Goal: Information Seeking & Learning: Learn about a topic

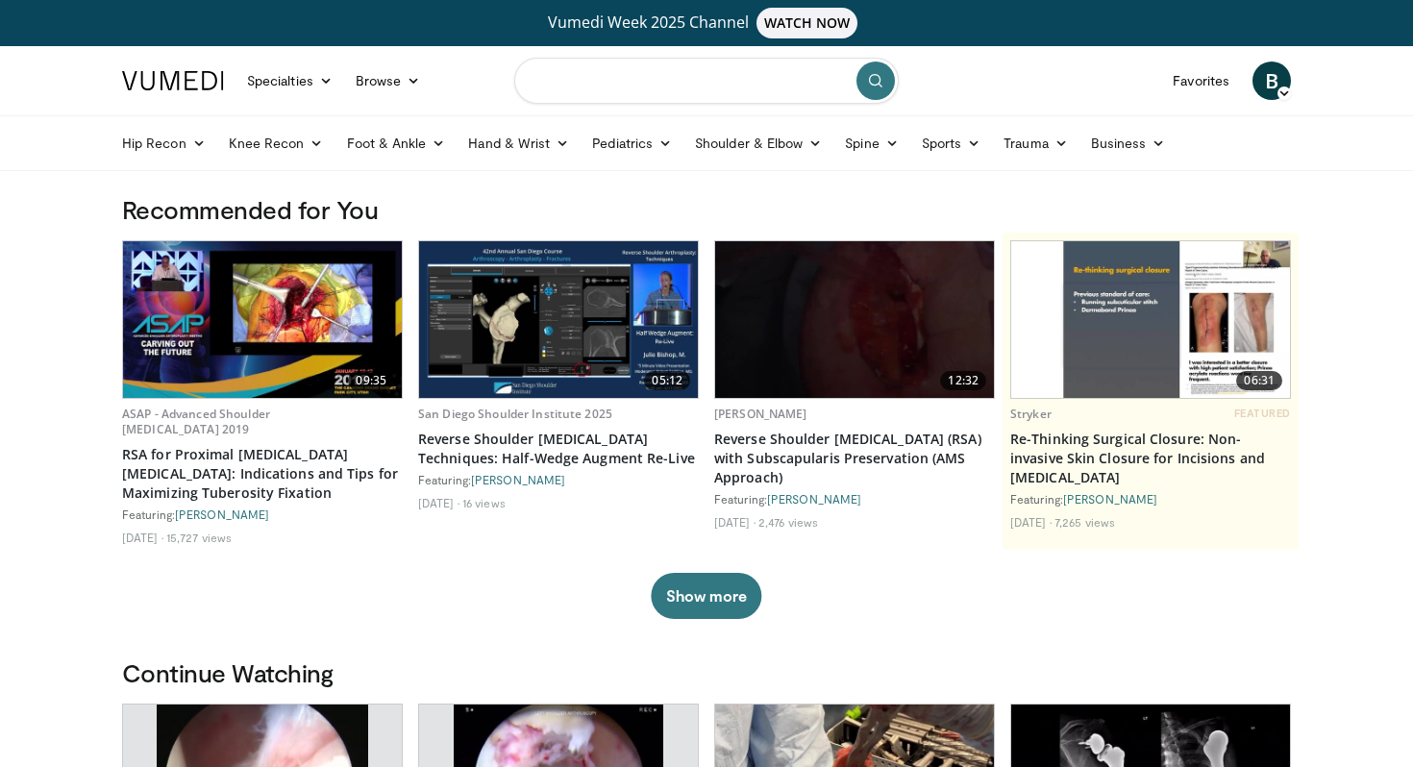
click at [638, 81] on input "Search topics, interventions" at bounding box center [706, 81] width 384 height 46
type input "**********"
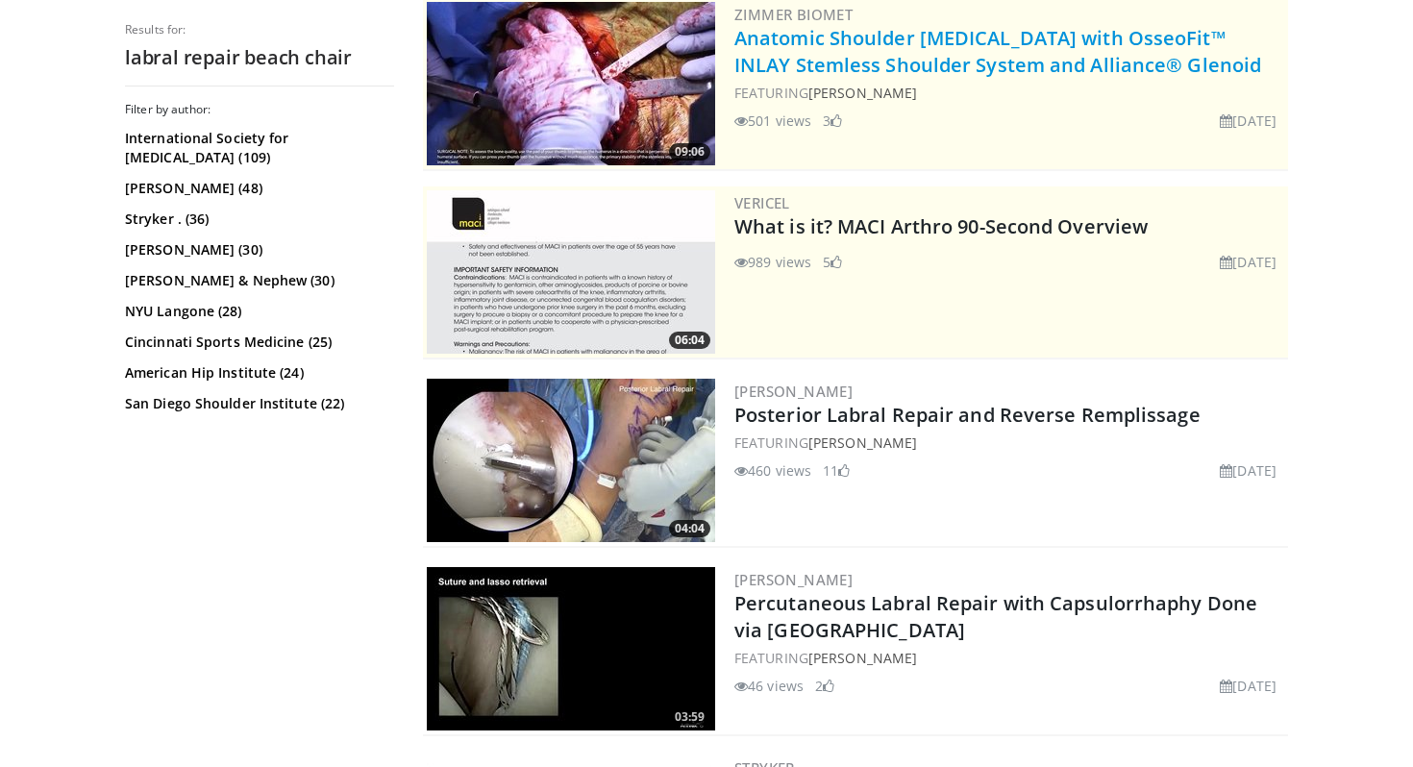
scroll to position [301, 0]
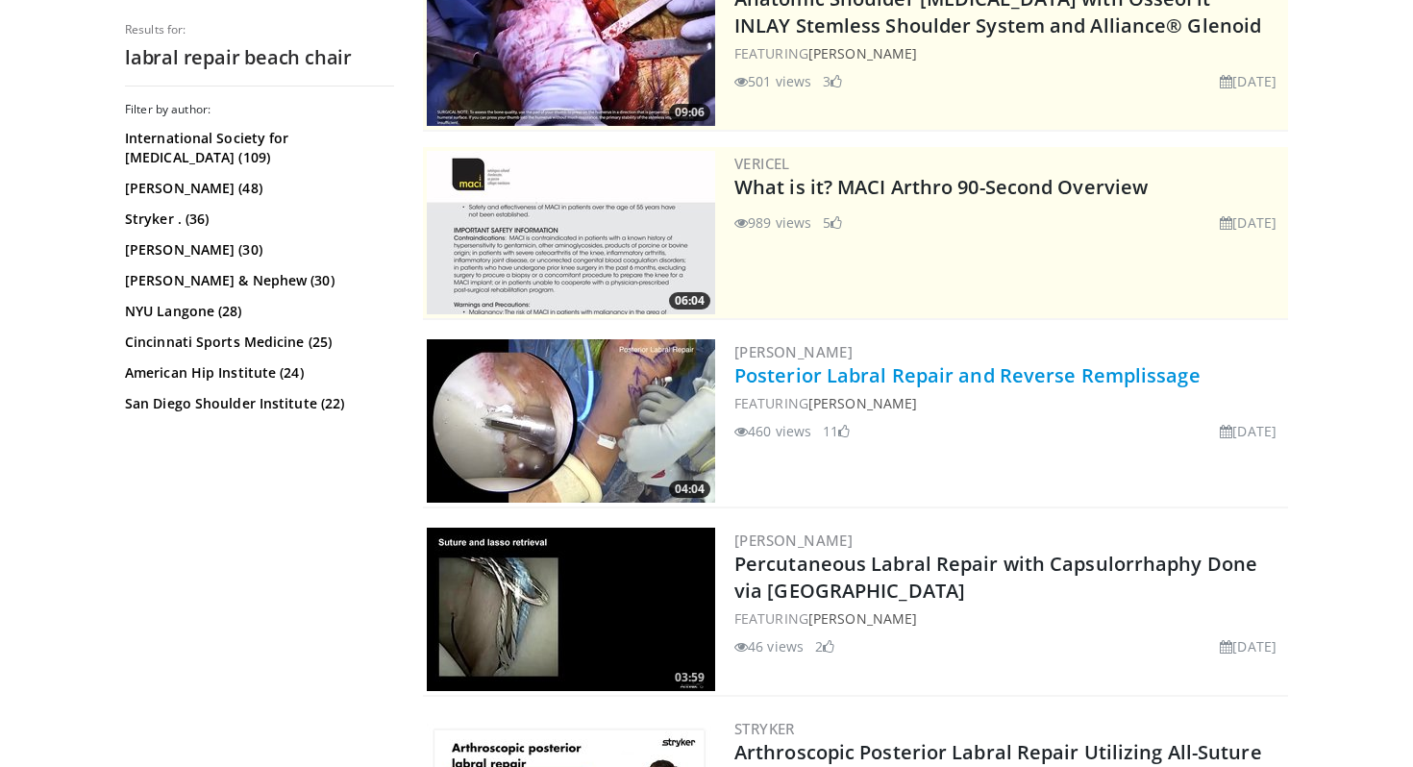
click at [893, 379] on link "Posterior Labral Repair and Reverse Remplissage" at bounding box center [967, 375] width 466 height 26
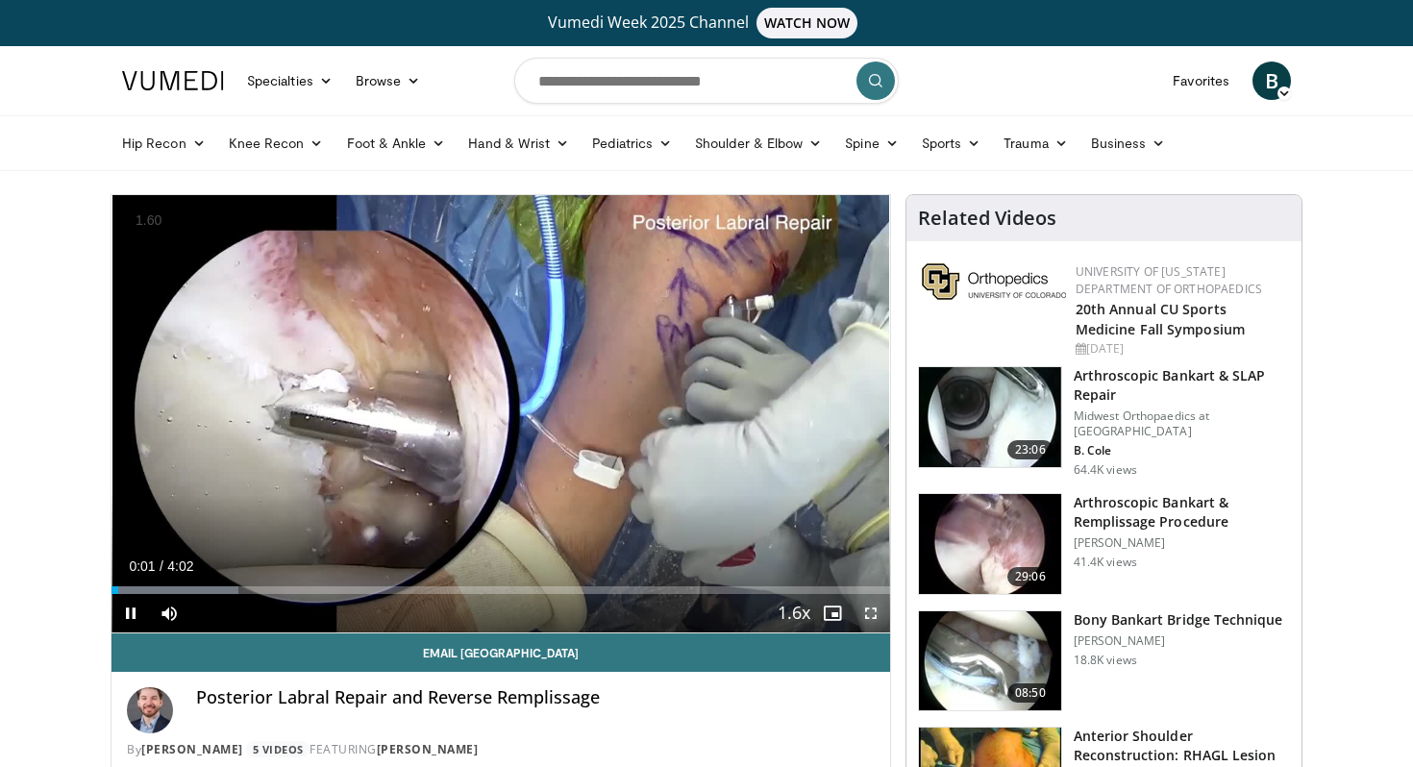
click at [873, 611] on span "Video Player" at bounding box center [871, 613] width 38 height 38
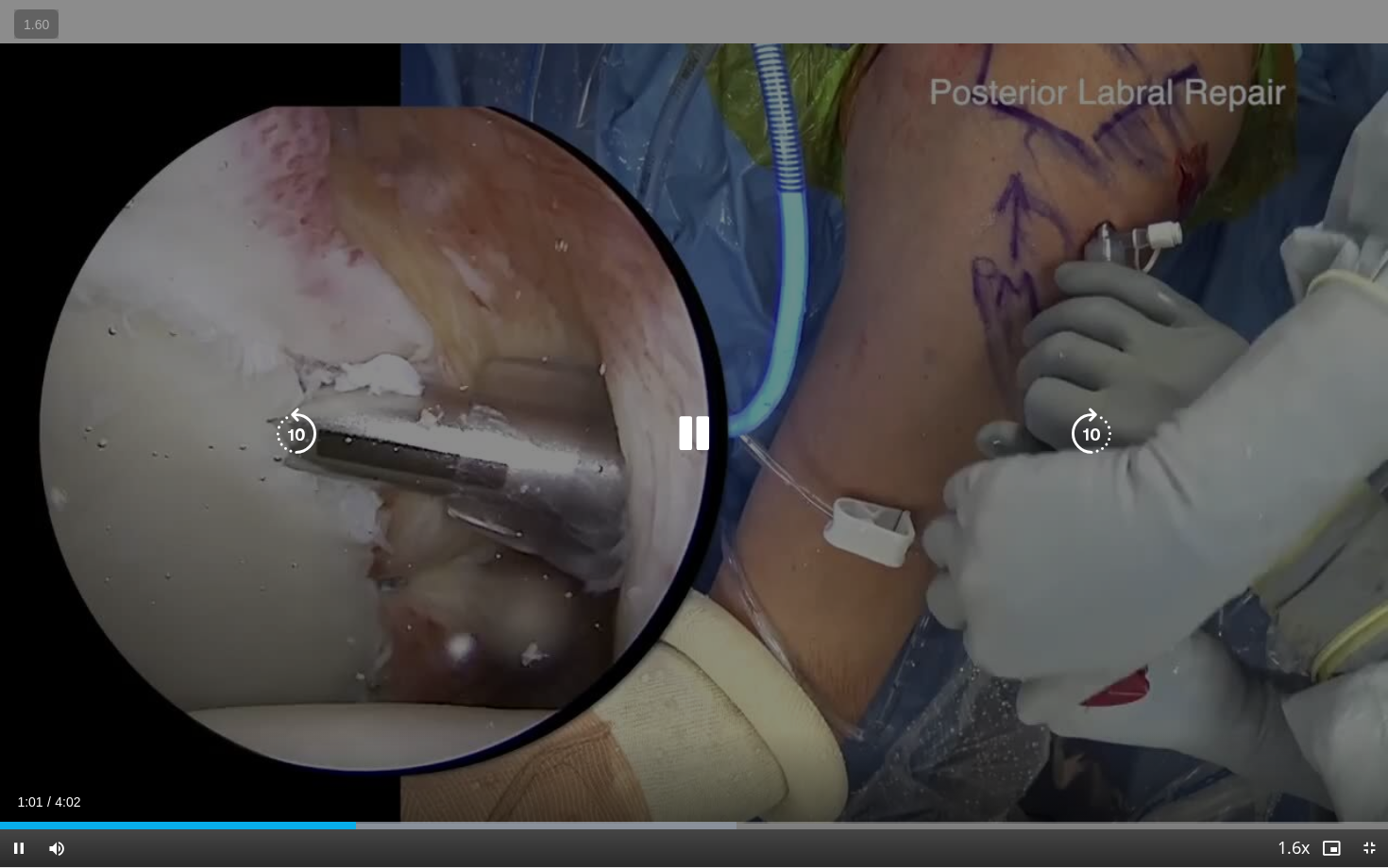
click at [297, 429] on icon "Video Player" at bounding box center [297, 434] width 53 height 53
click at [292, 431] on icon "Video Player" at bounding box center [297, 434] width 53 height 53
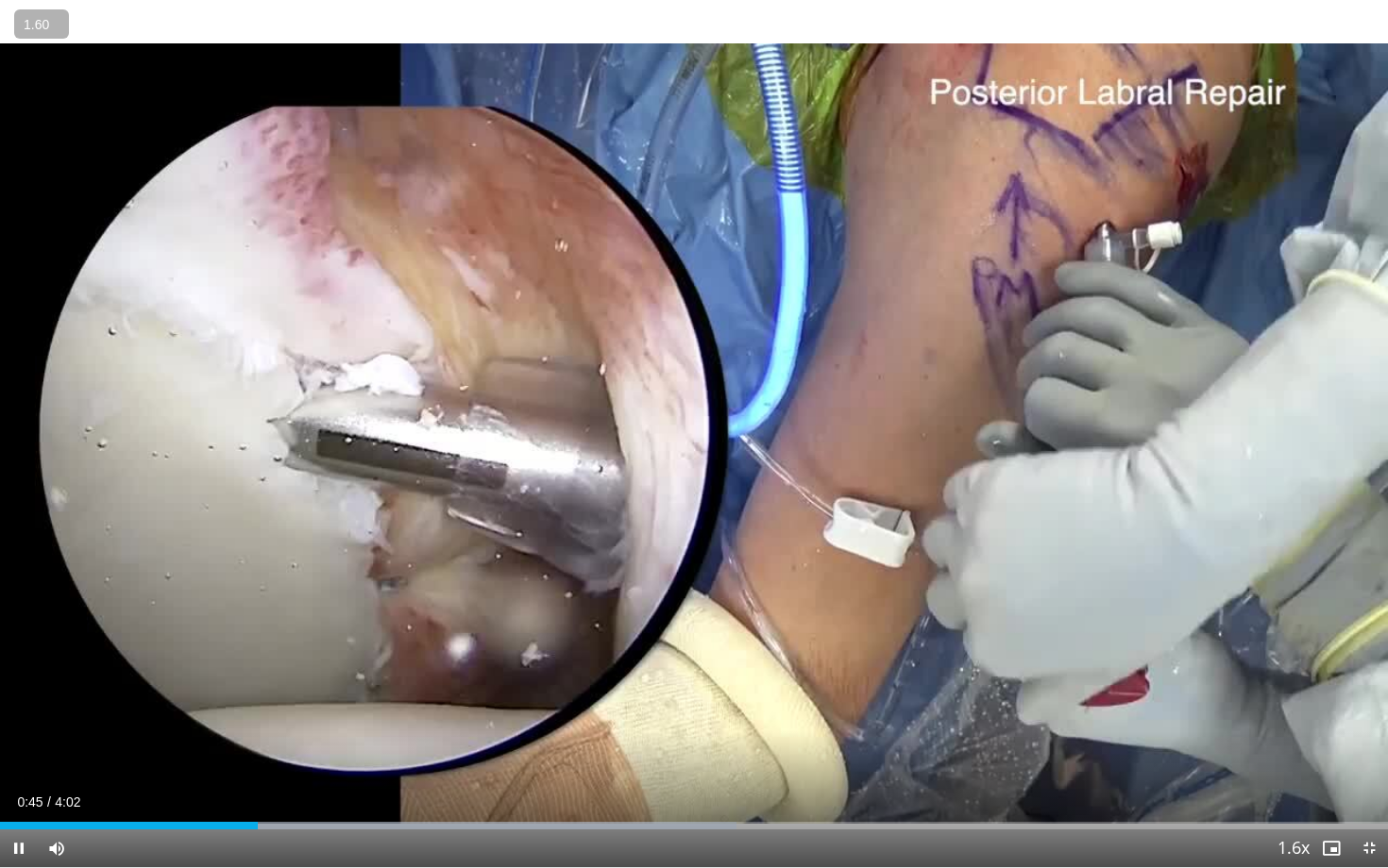
click at [0, 0] on button "−" at bounding box center [0, 0] width 0 height 0
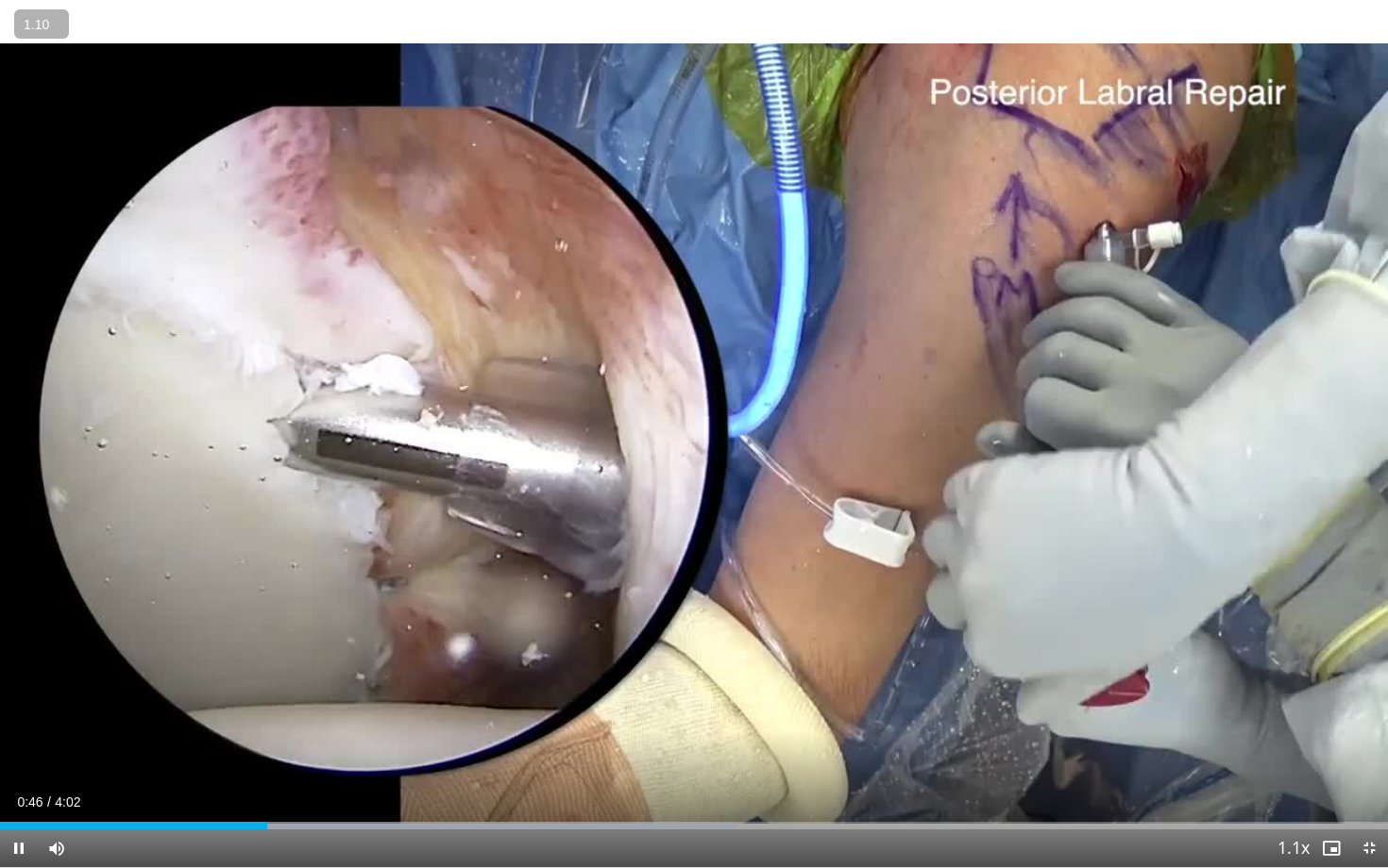
click at [0, 0] on button "−" at bounding box center [0, 0] width 0 height 0
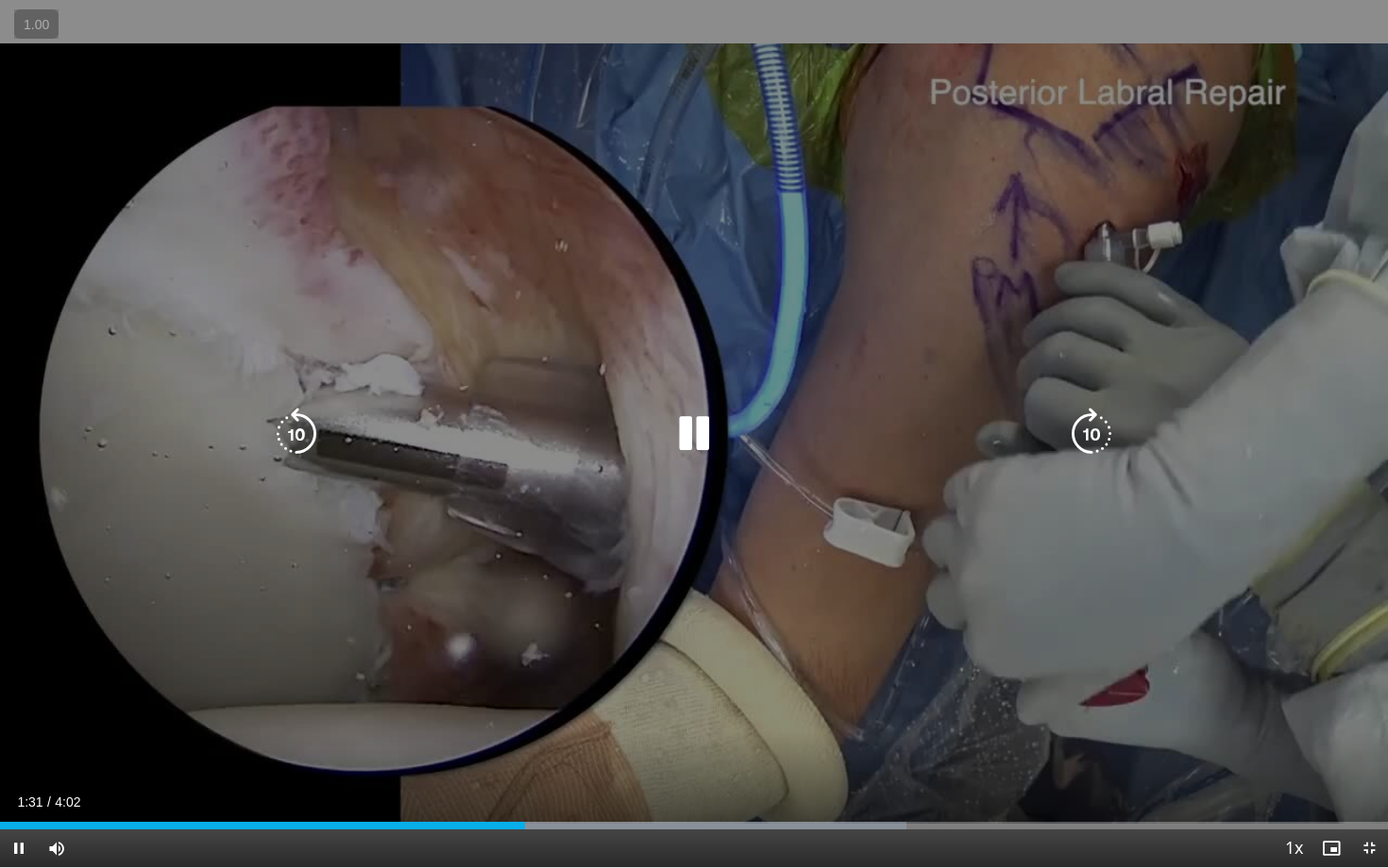
click at [295, 446] on icon "Video Player" at bounding box center [297, 434] width 53 height 53
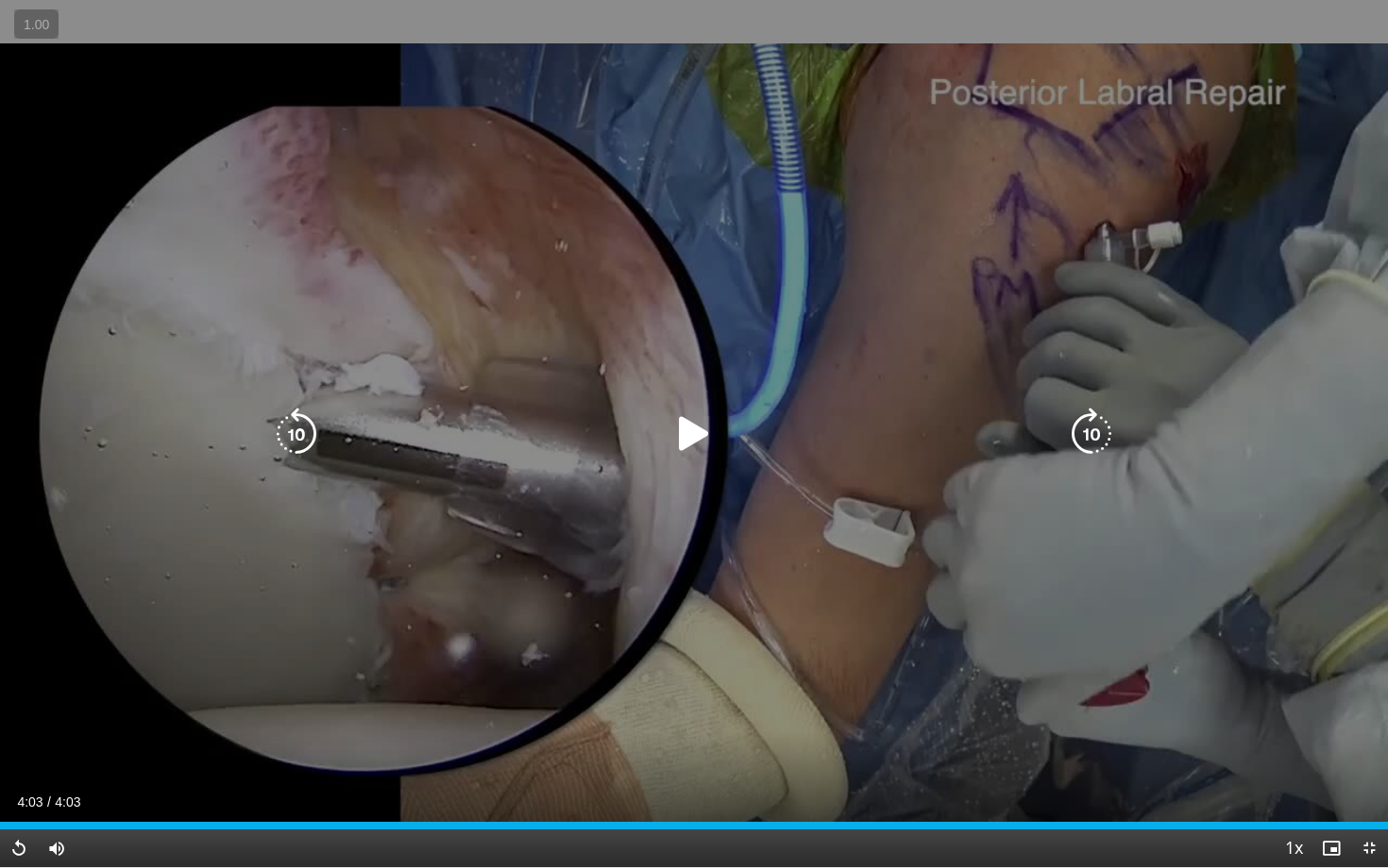
click at [281, 425] on icon "Video Player" at bounding box center [297, 434] width 53 height 53
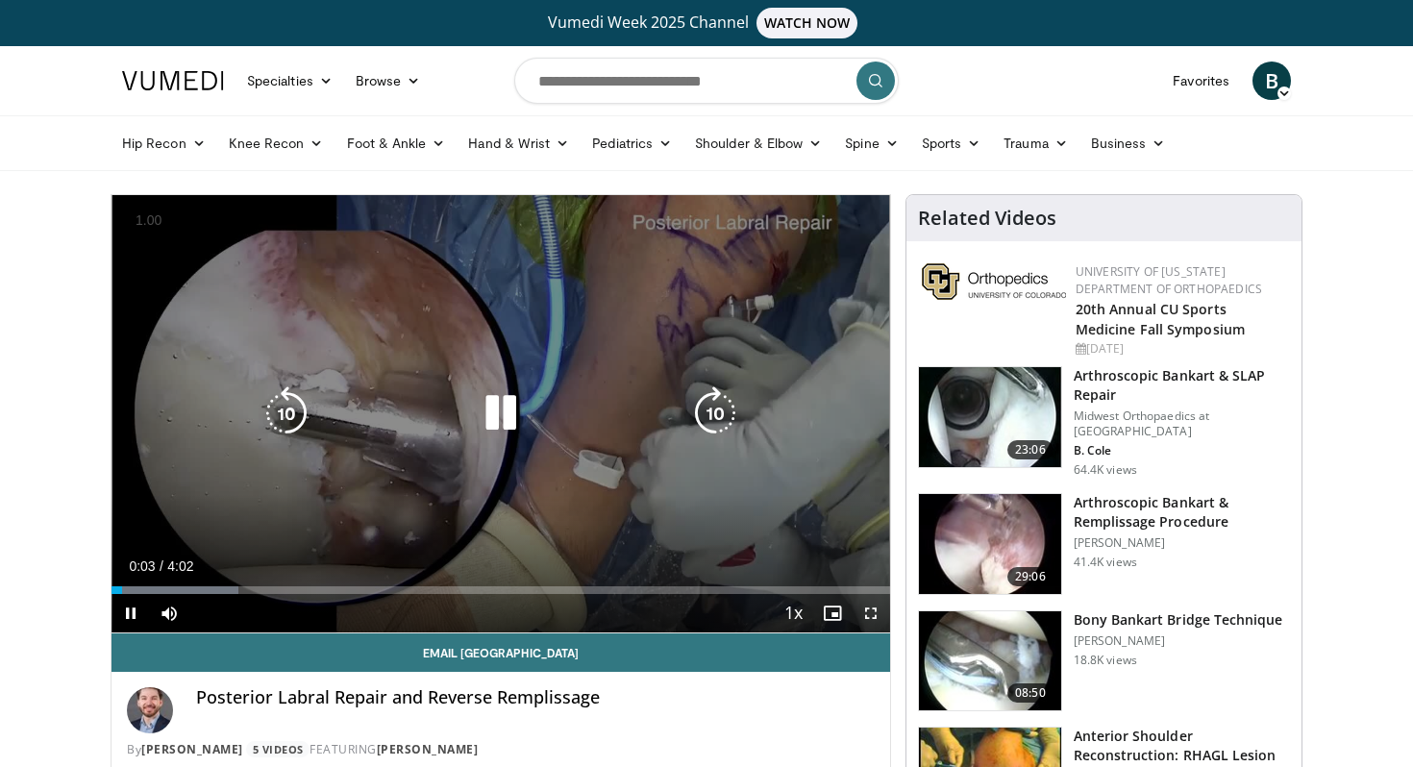
click at [502, 417] on icon "Video Player" at bounding box center [501, 413] width 54 height 54
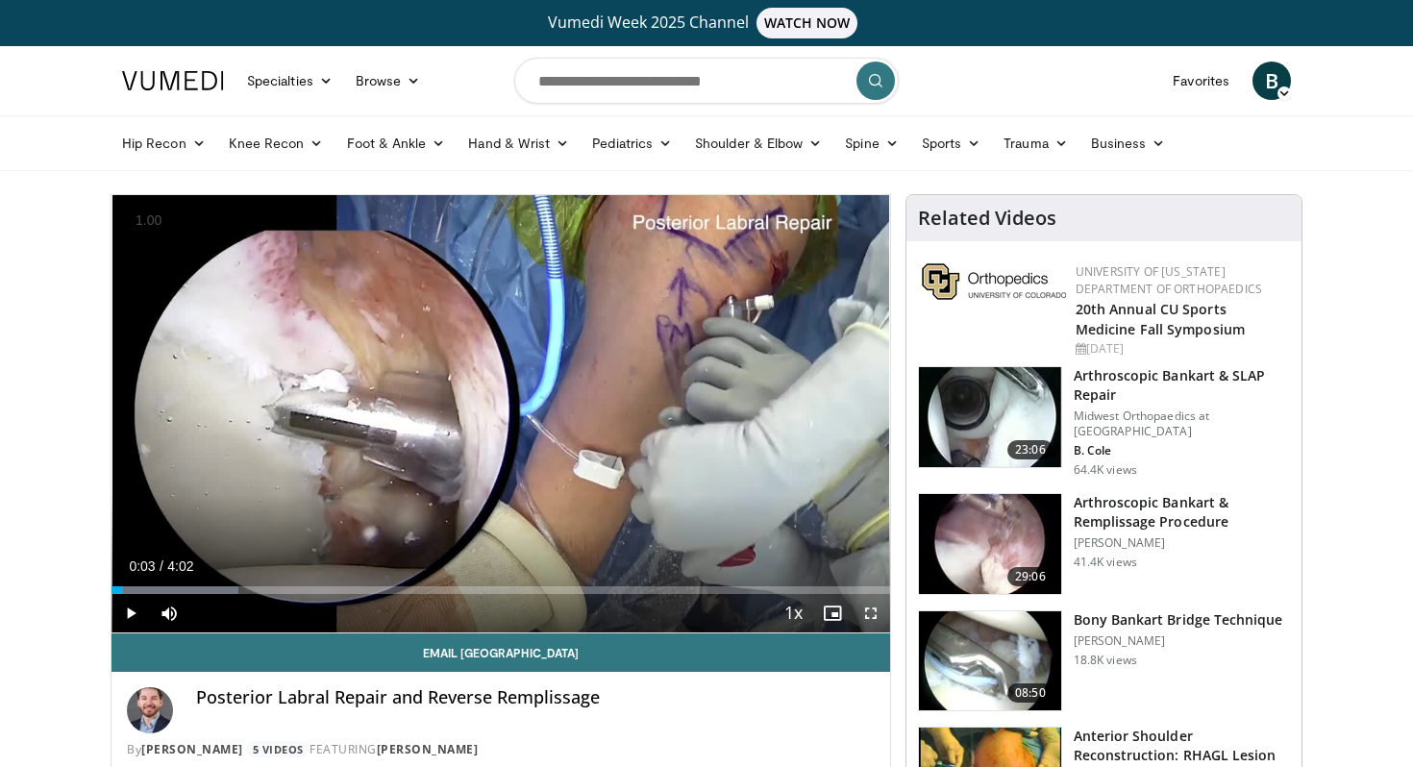
click at [1014, 393] on img at bounding box center [990, 417] width 142 height 100
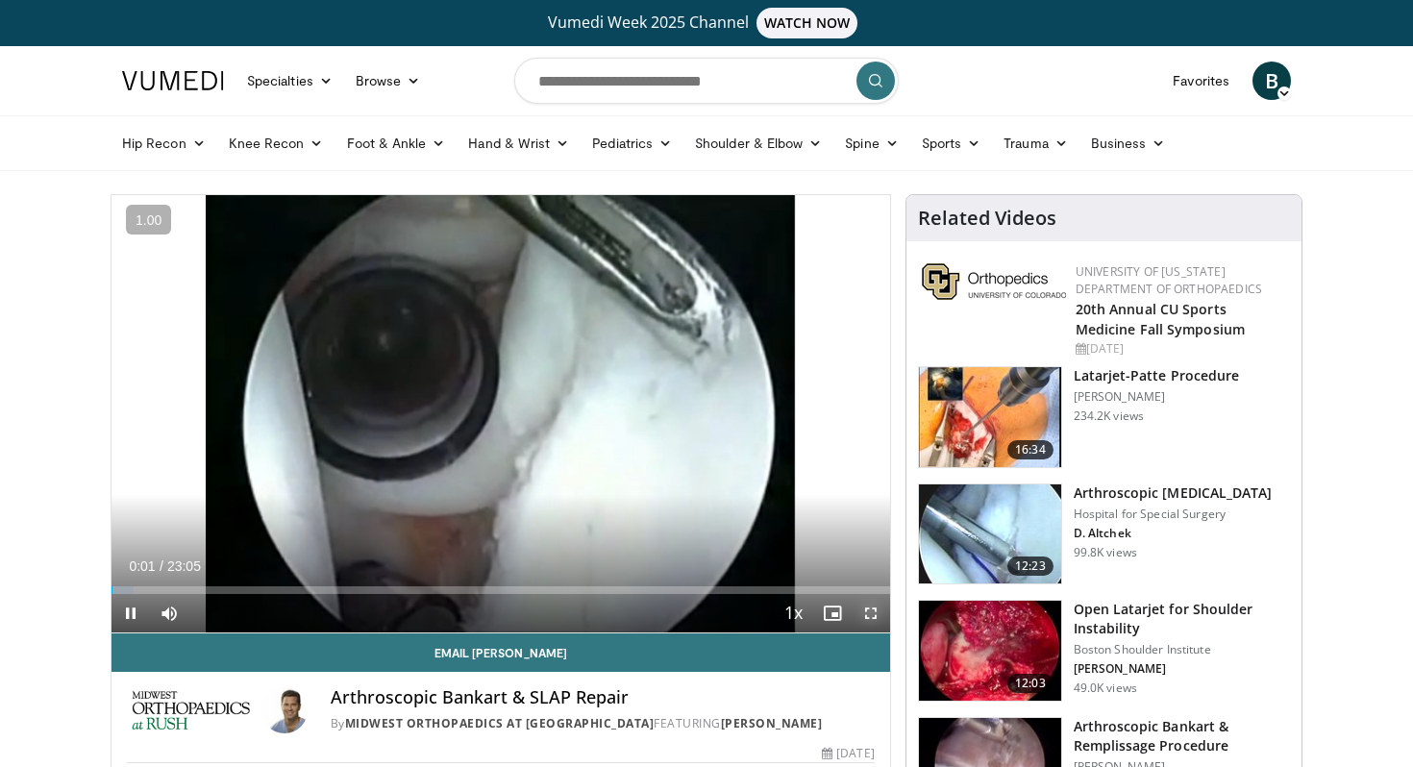
click at [873, 611] on span "Video Player" at bounding box center [871, 613] width 38 height 38
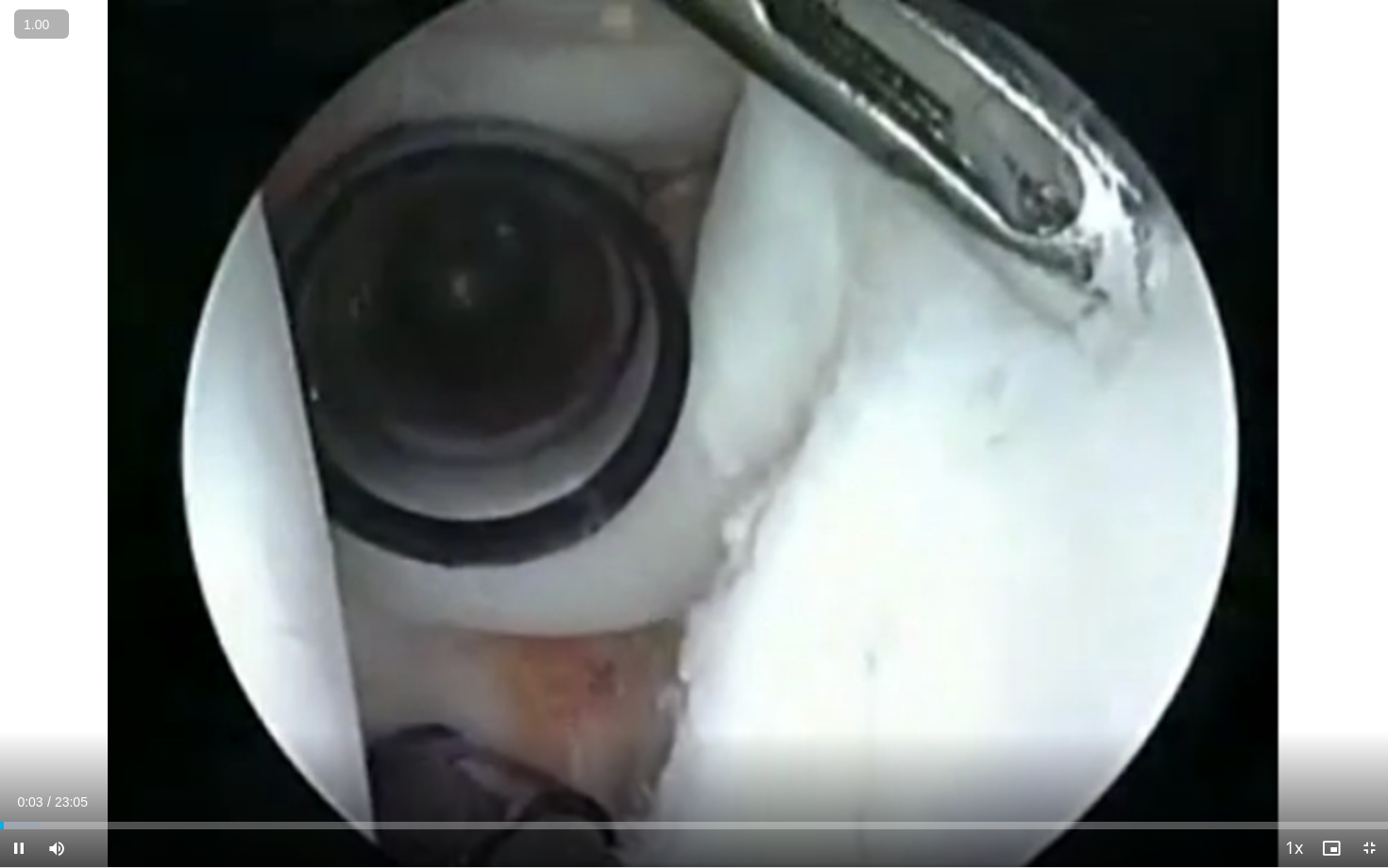
click at [0, 0] on button "+" at bounding box center [0, 0] width 0 height 0
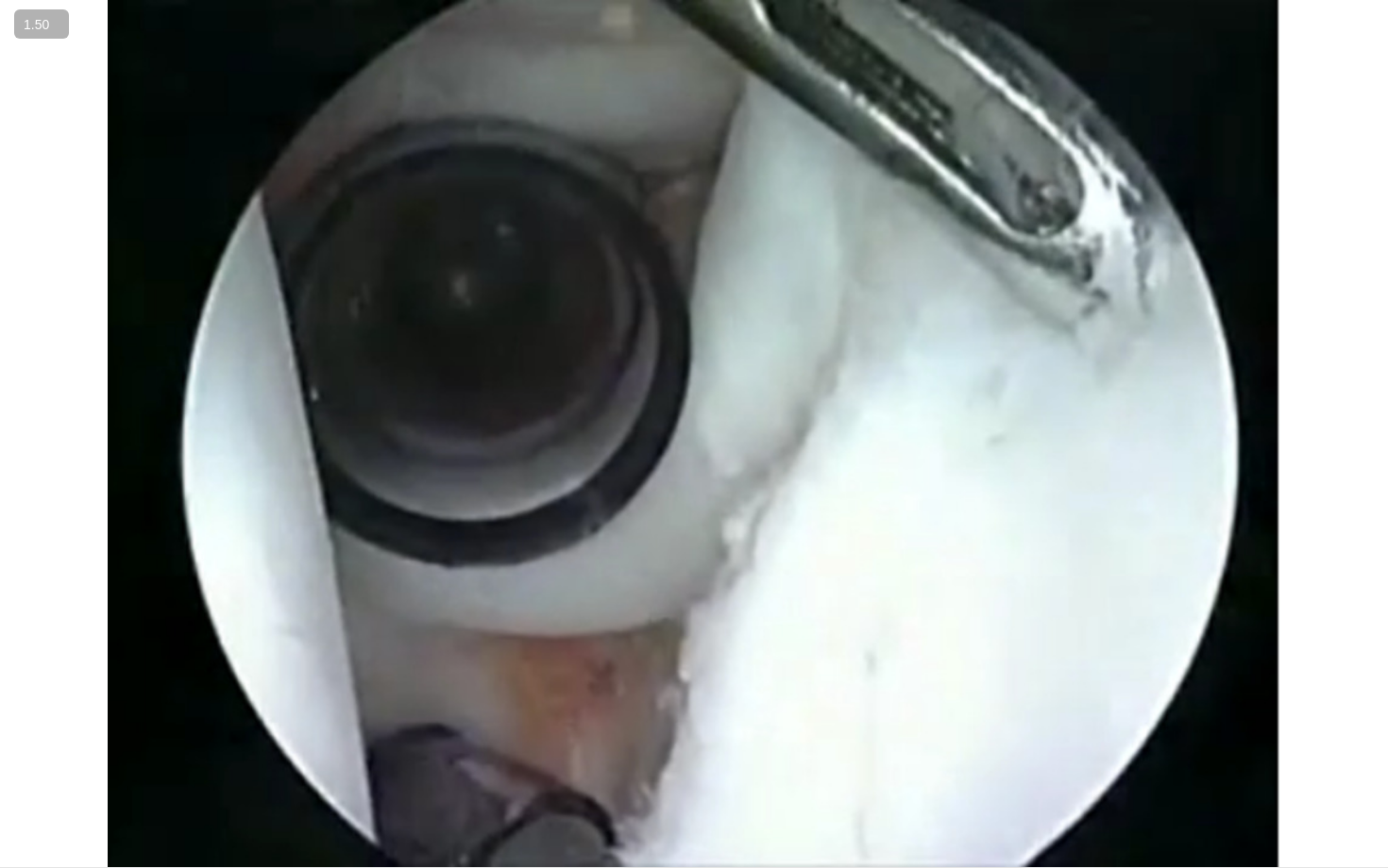
click at [0, 0] on button "+" at bounding box center [0, 0] width 0 height 0
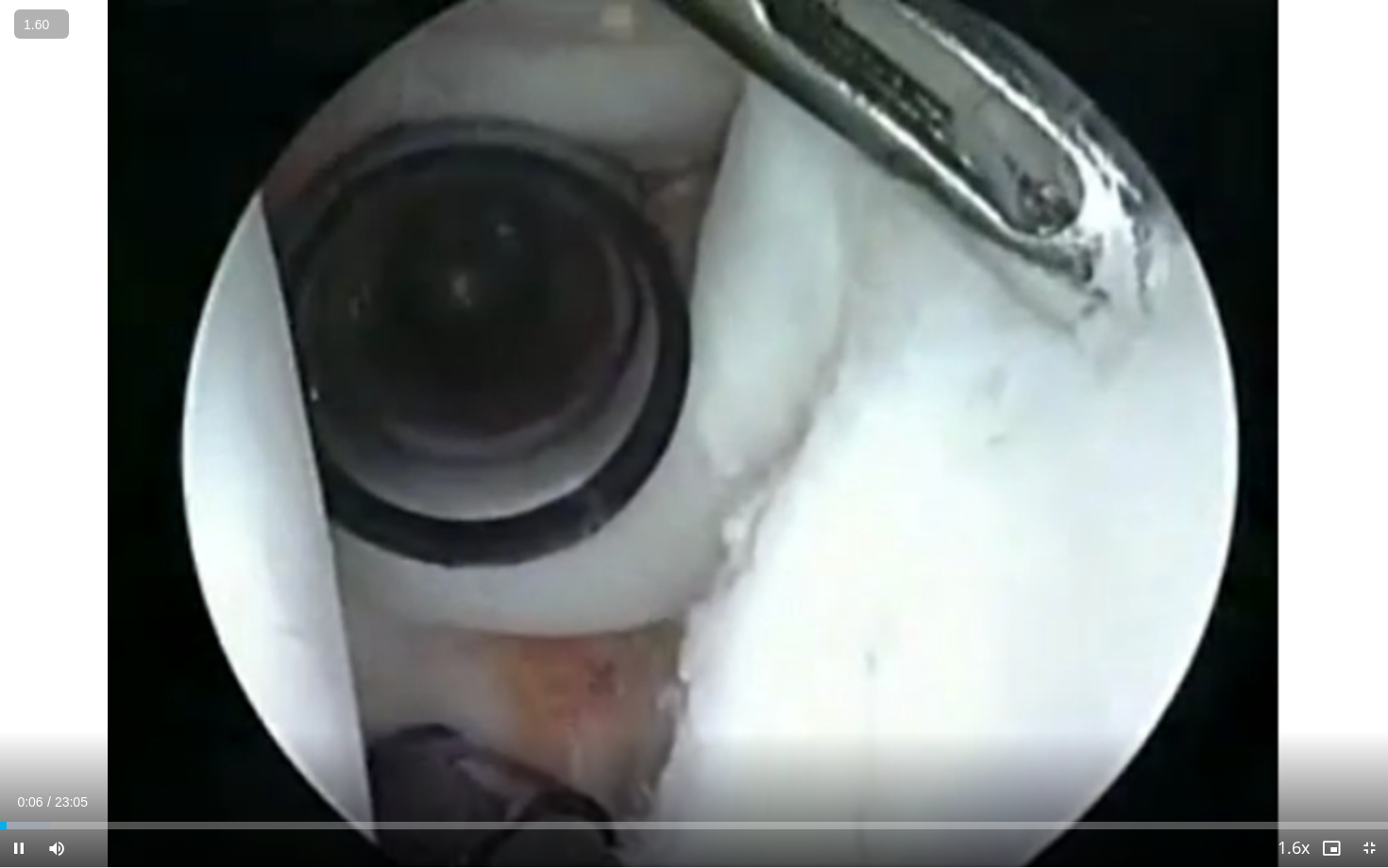
click at [0, 0] on button "+" at bounding box center [0, 0] width 0 height 0
